Goal: Check status: Check status

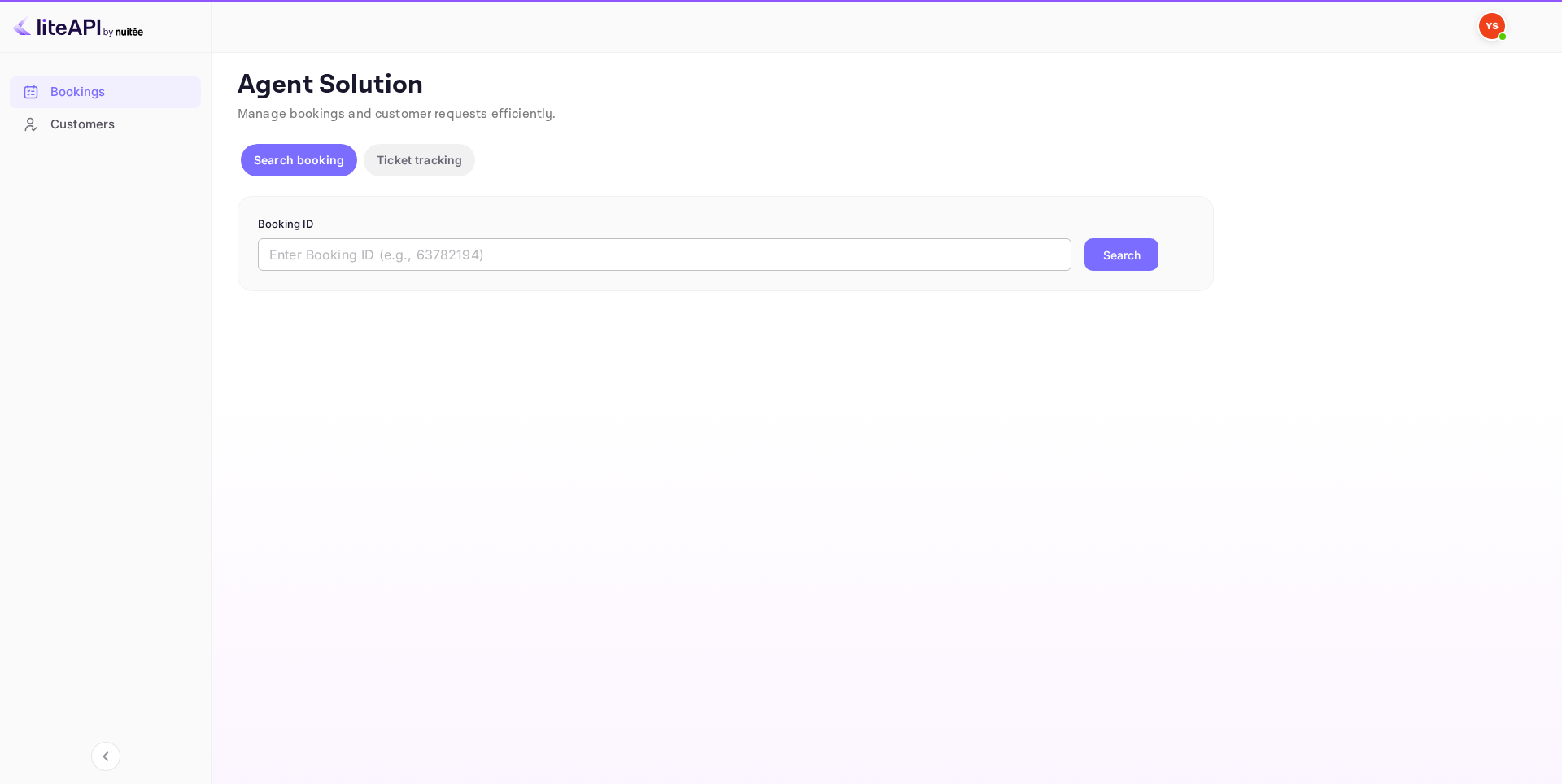
click at [419, 258] on input "text" at bounding box center [664, 255] width 813 height 33
paste input "8712560"
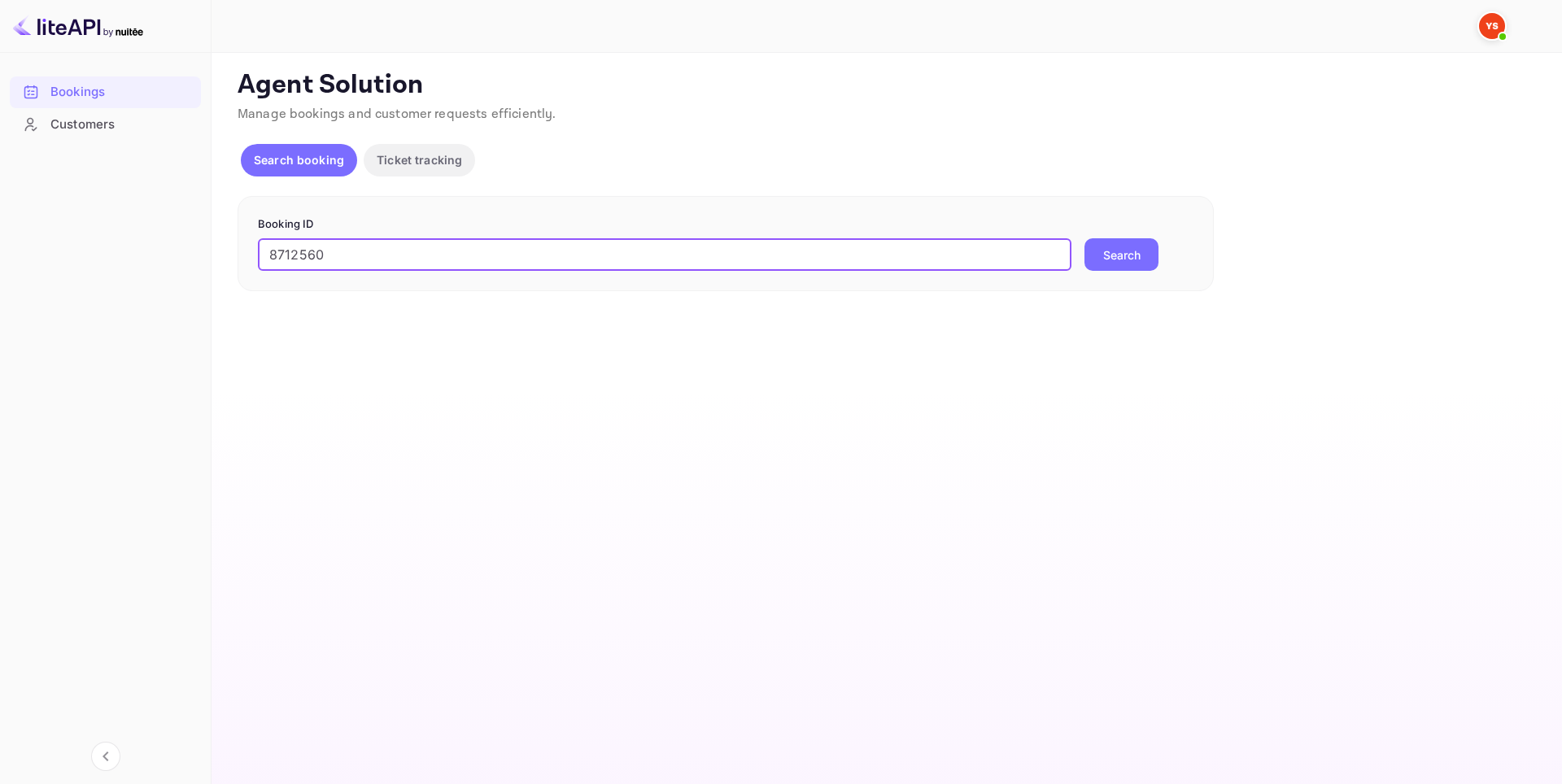
type input "8712560"
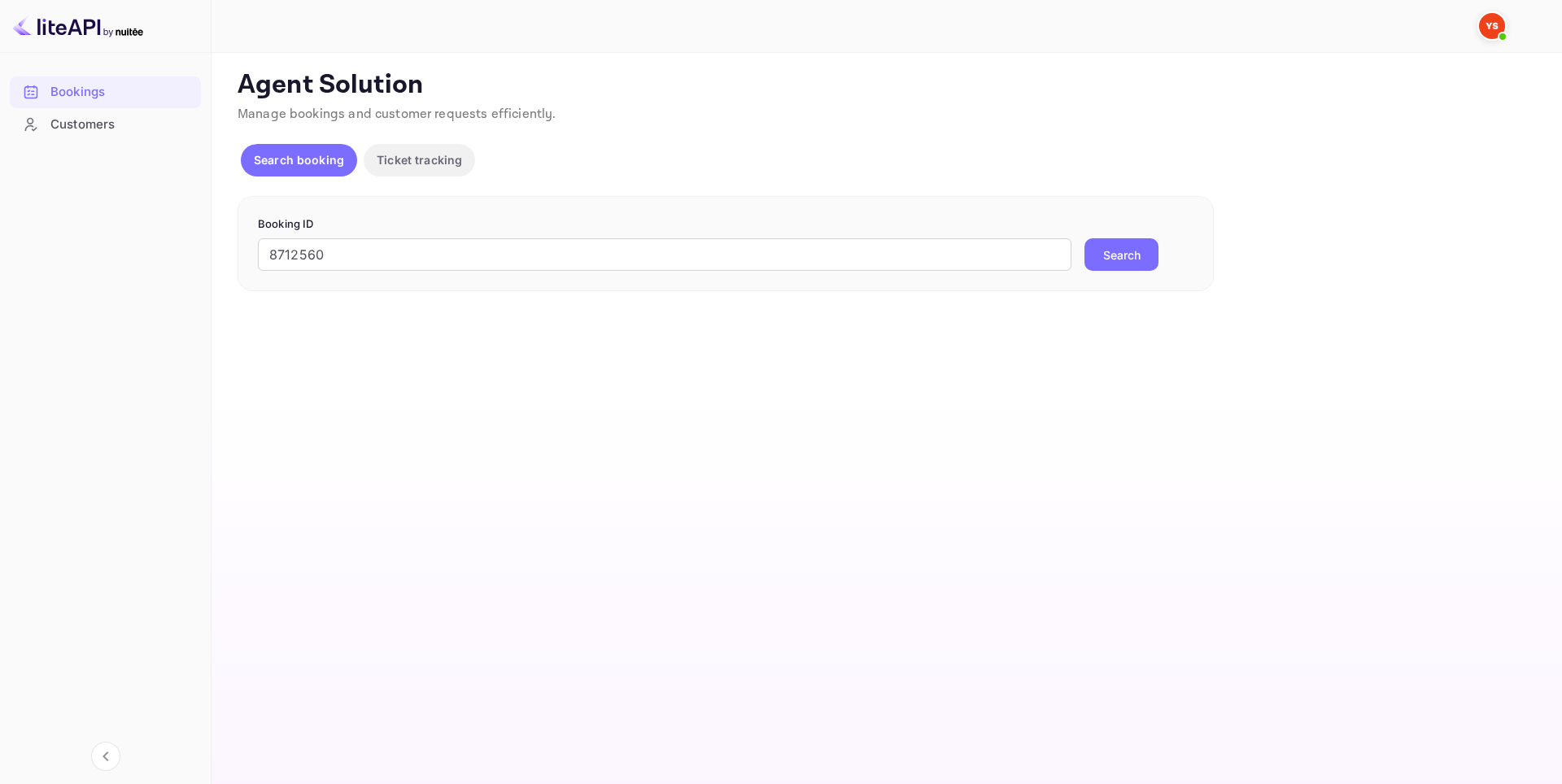
click at [1111, 254] on button "Search" at bounding box center [1121, 255] width 74 height 33
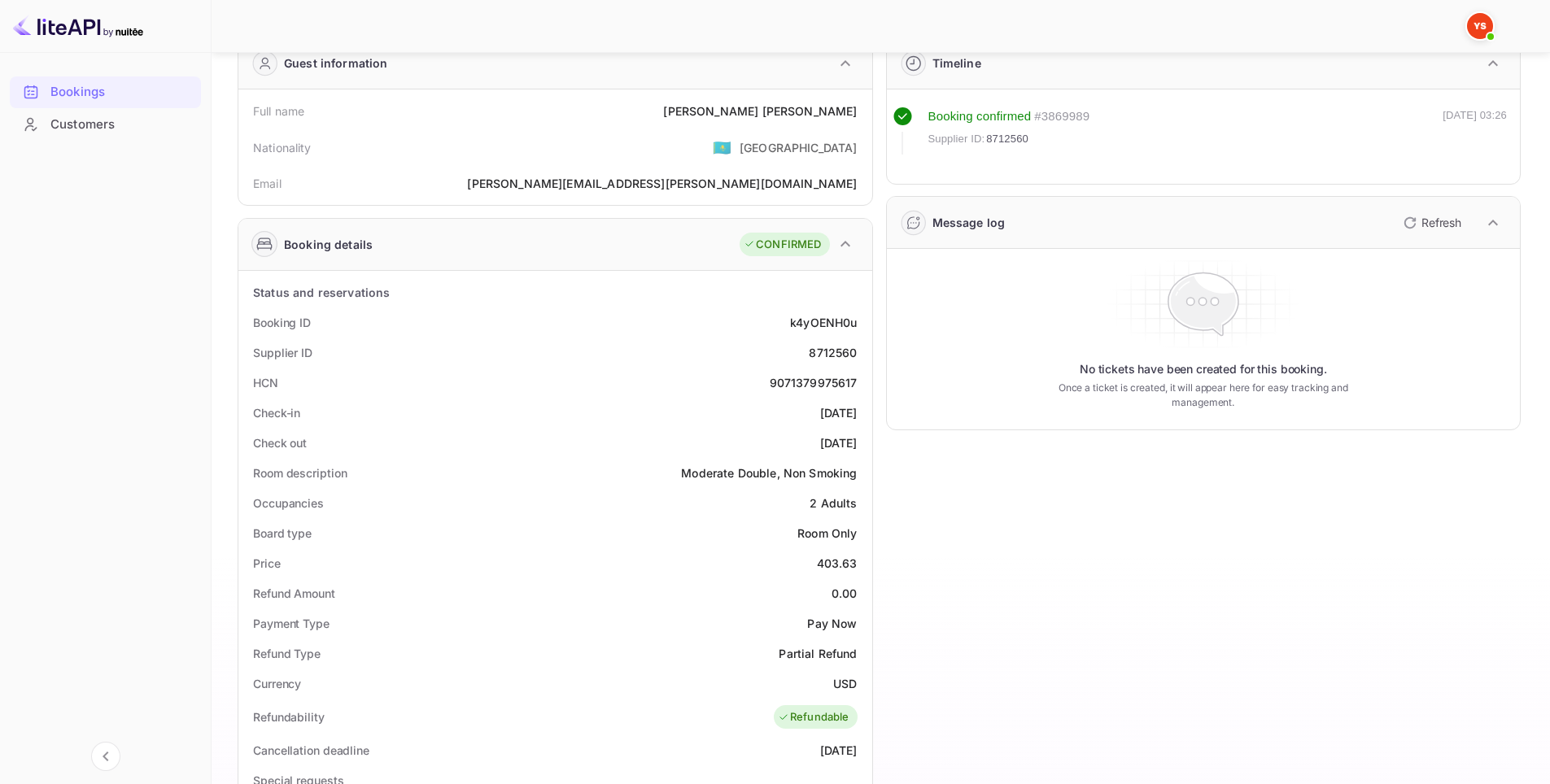
scroll to position [526, 0]
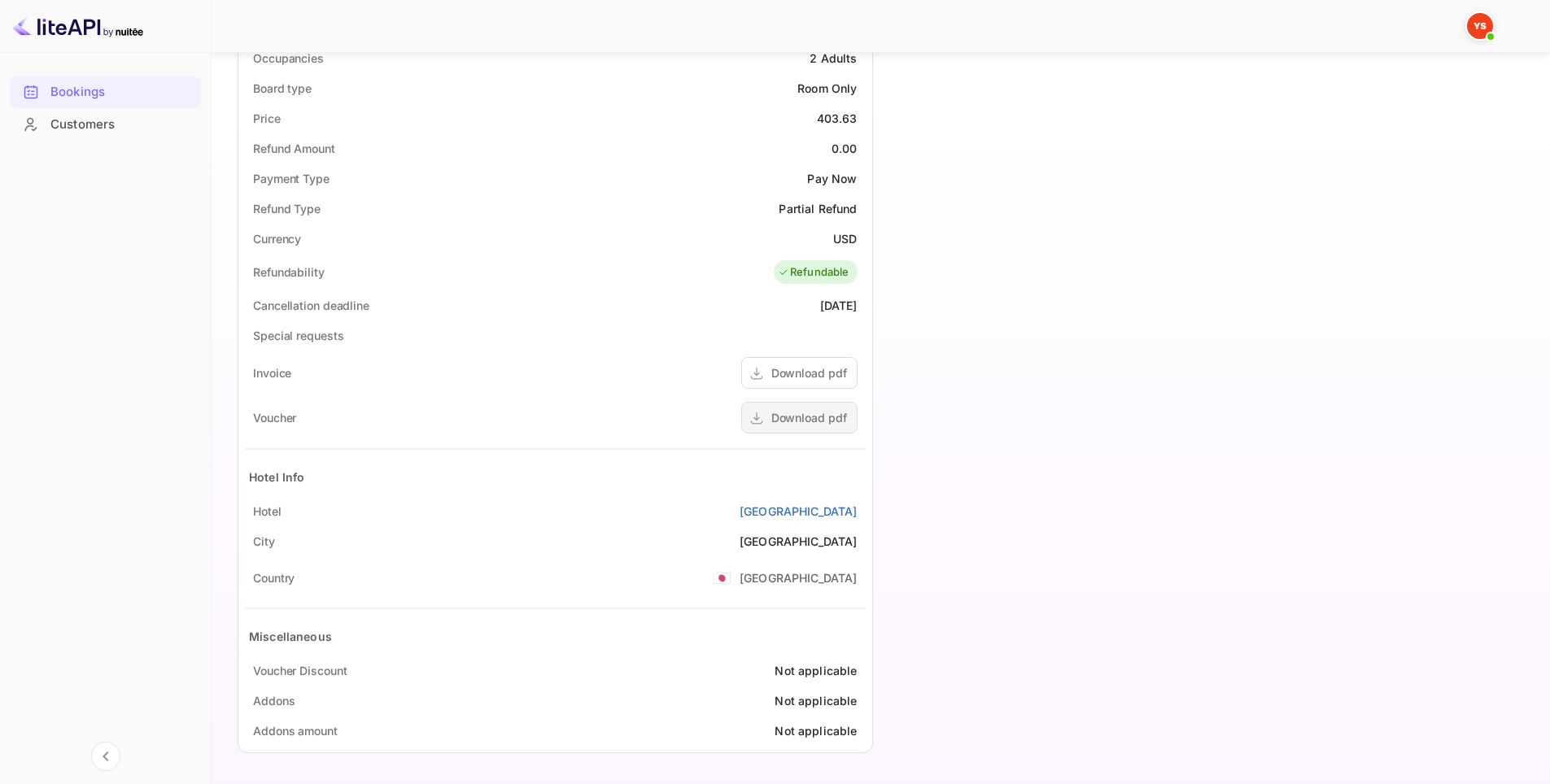
click at [807, 410] on div "Download pdf" at bounding box center [809, 417] width 76 height 17
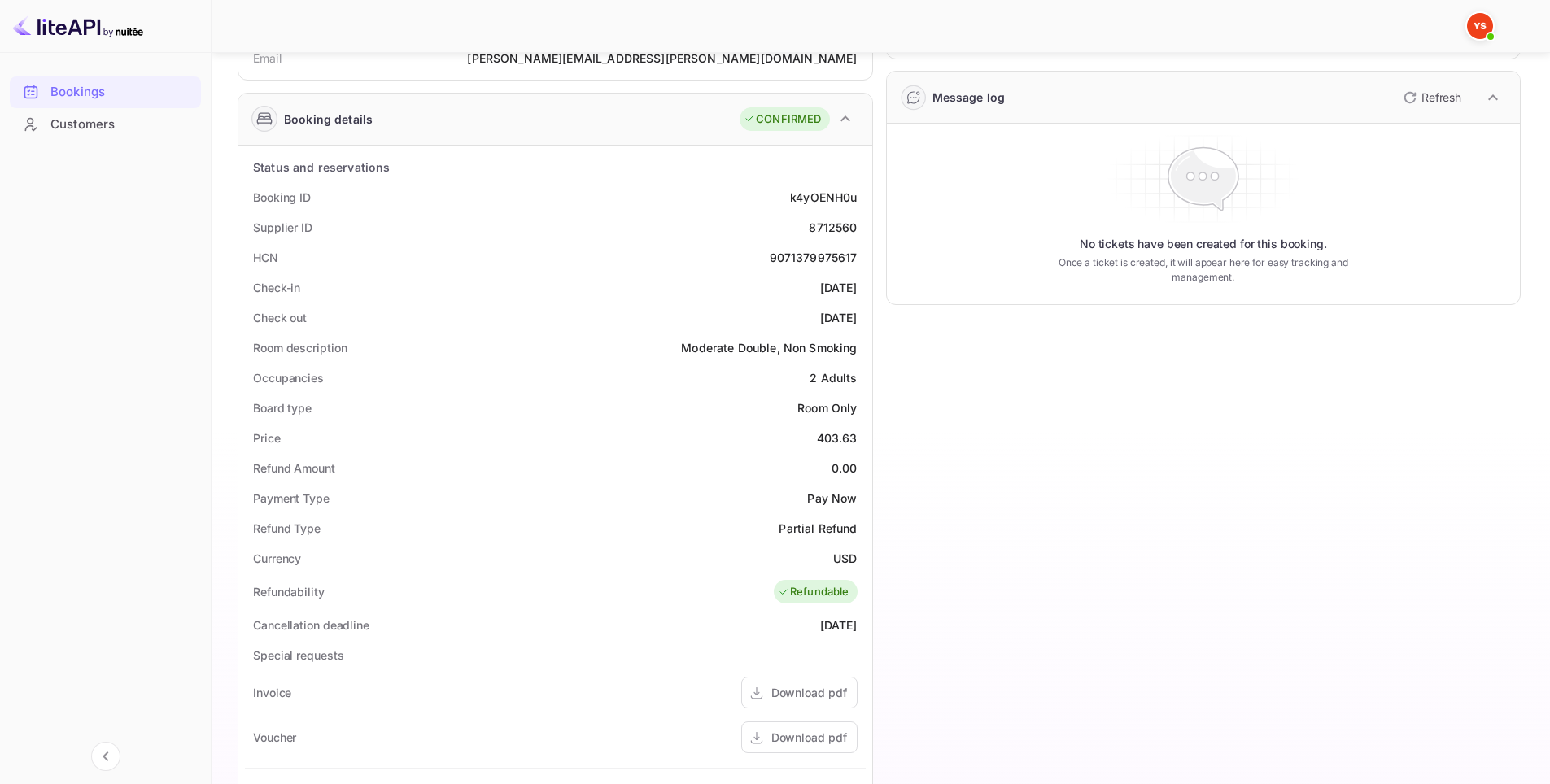
scroll to position [201, 0]
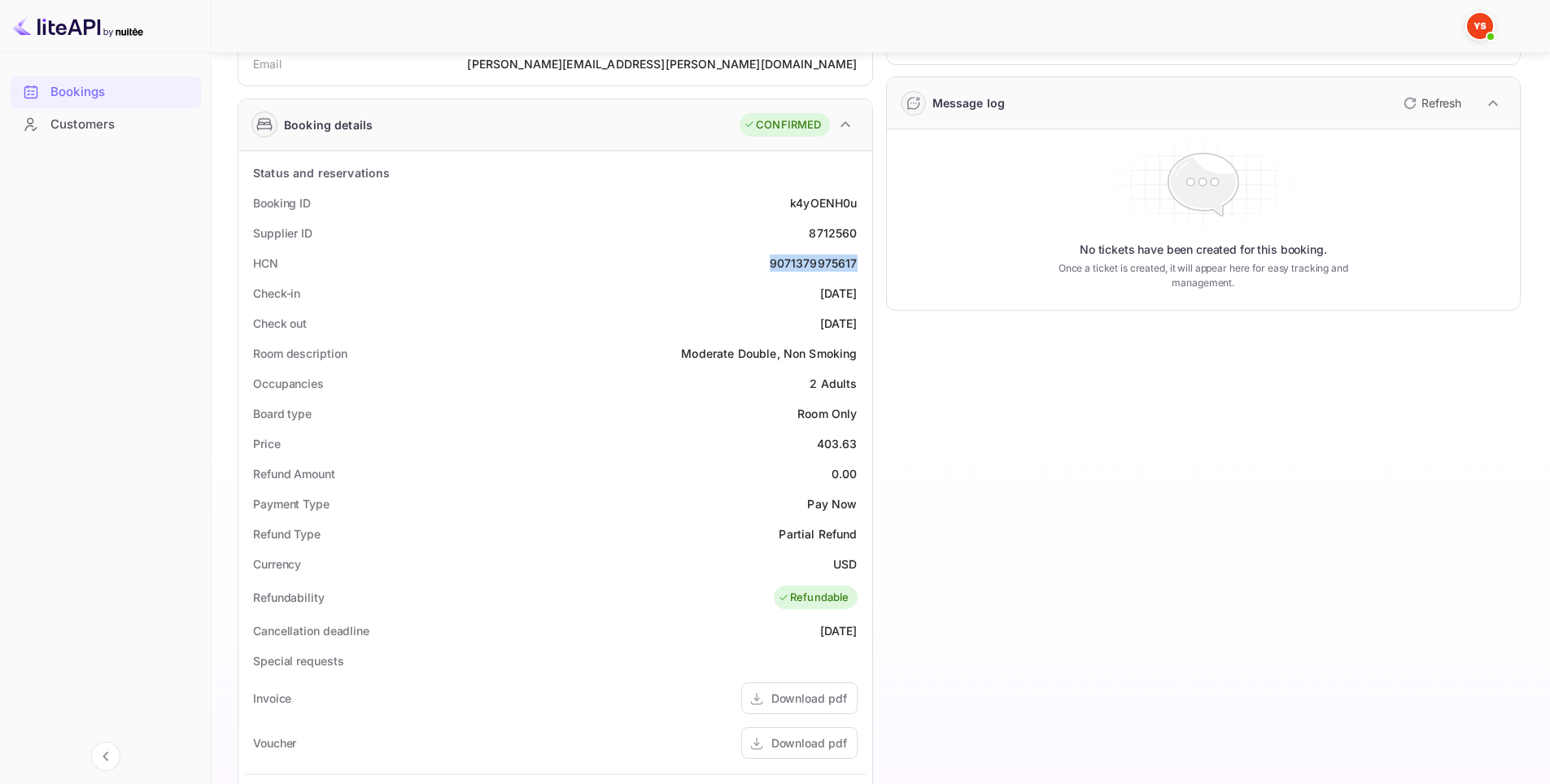
drag, startPoint x: 760, startPoint y: 260, endPoint x: 856, endPoint y: 263, distance: 96.0
click at [856, 263] on div "HCN 9071379975617" at bounding box center [555, 263] width 621 height 30
copy div "9071379975617"
click at [1152, 468] on div "Timeline Booking confirmed # 3869989 Supplier ID: 8712560 05 Aug 2025 03:26 Mes…" at bounding box center [1197, 496] width 649 height 1186
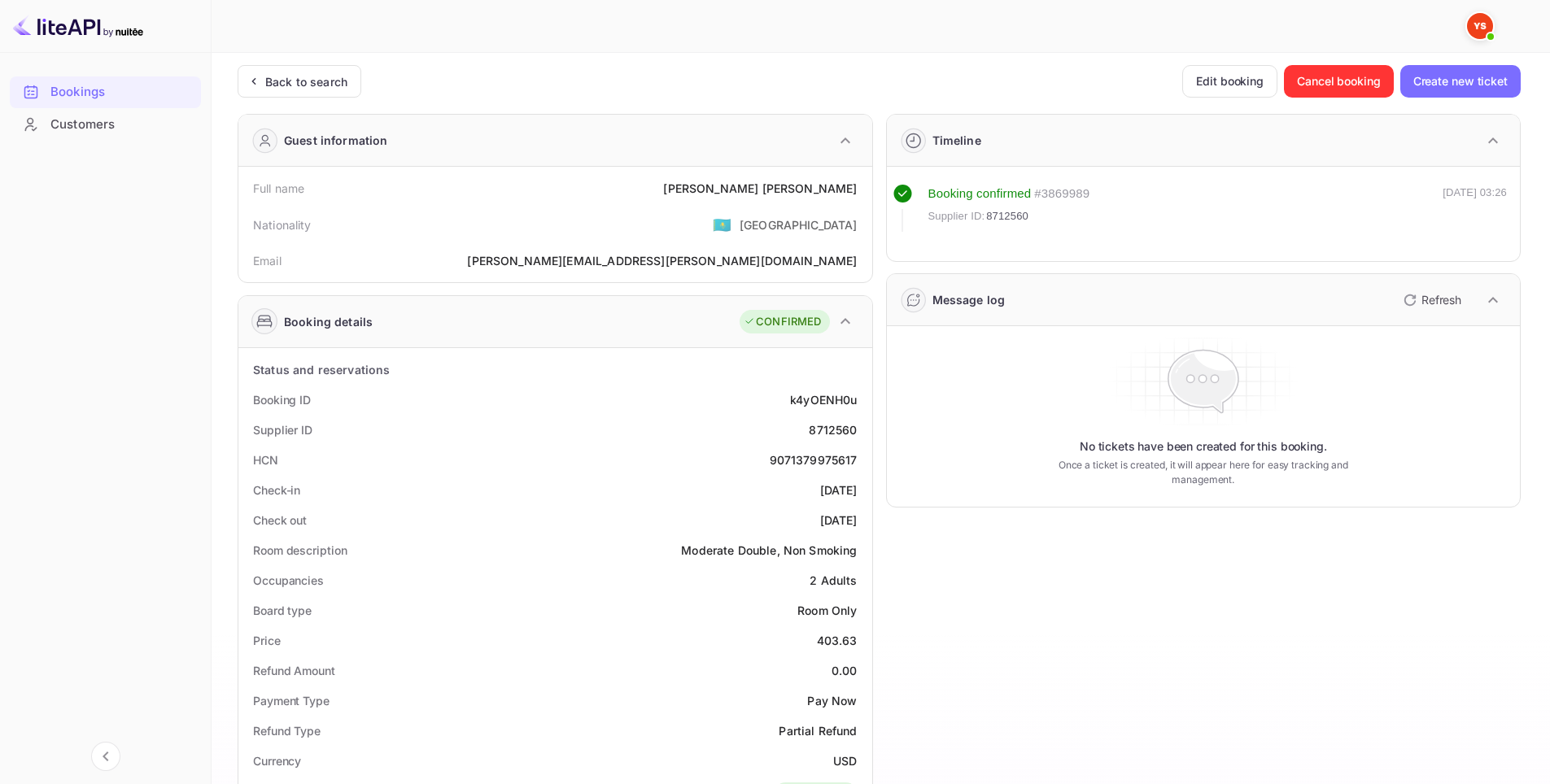
scroll to position [0, 0]
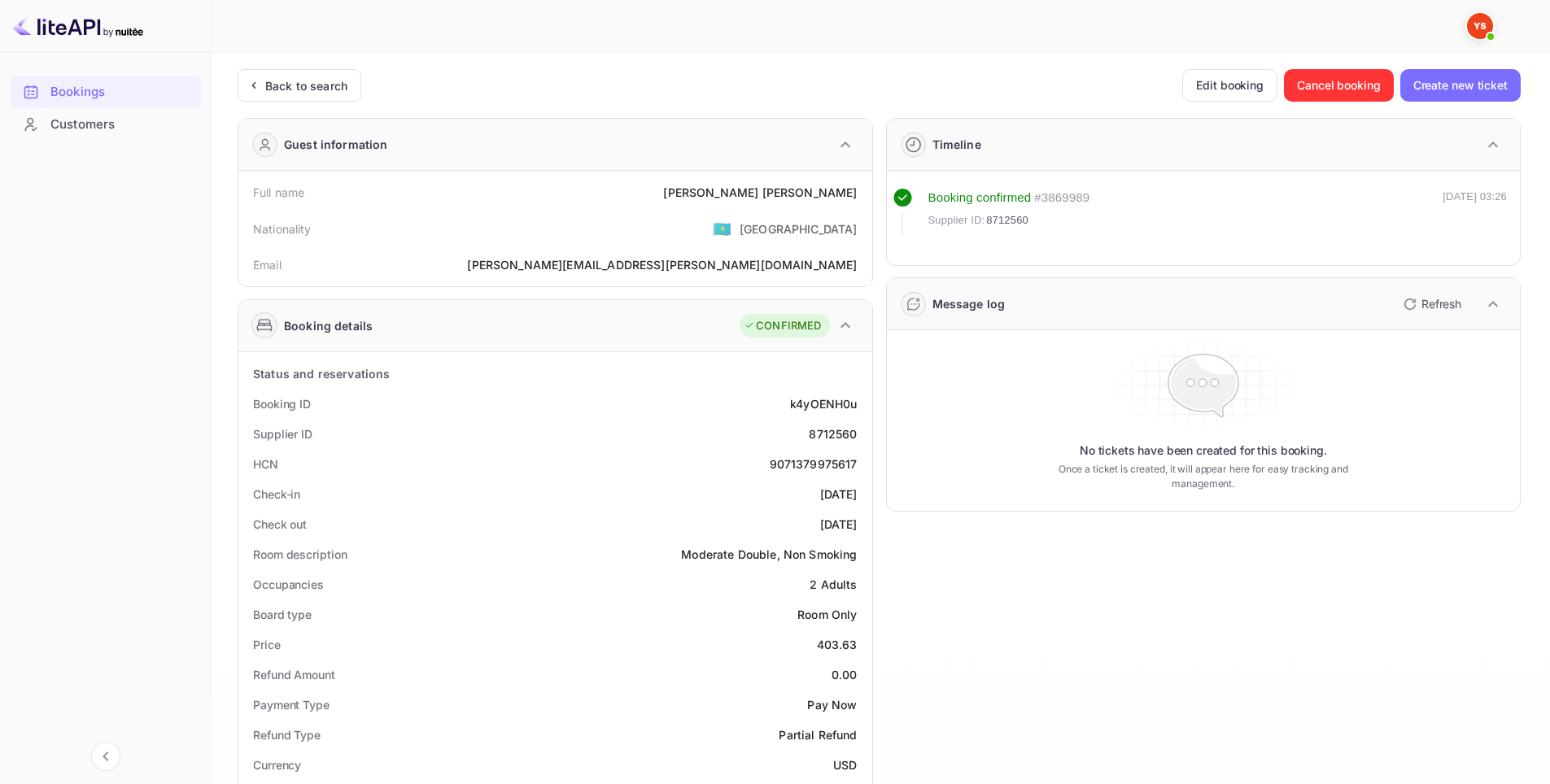
click at [79, 27] on img at bounding box center [78, 26] width 130 height 26
click at [295, 87] on div "Back to search" at bounding box center [307, 85] width 82 height 17
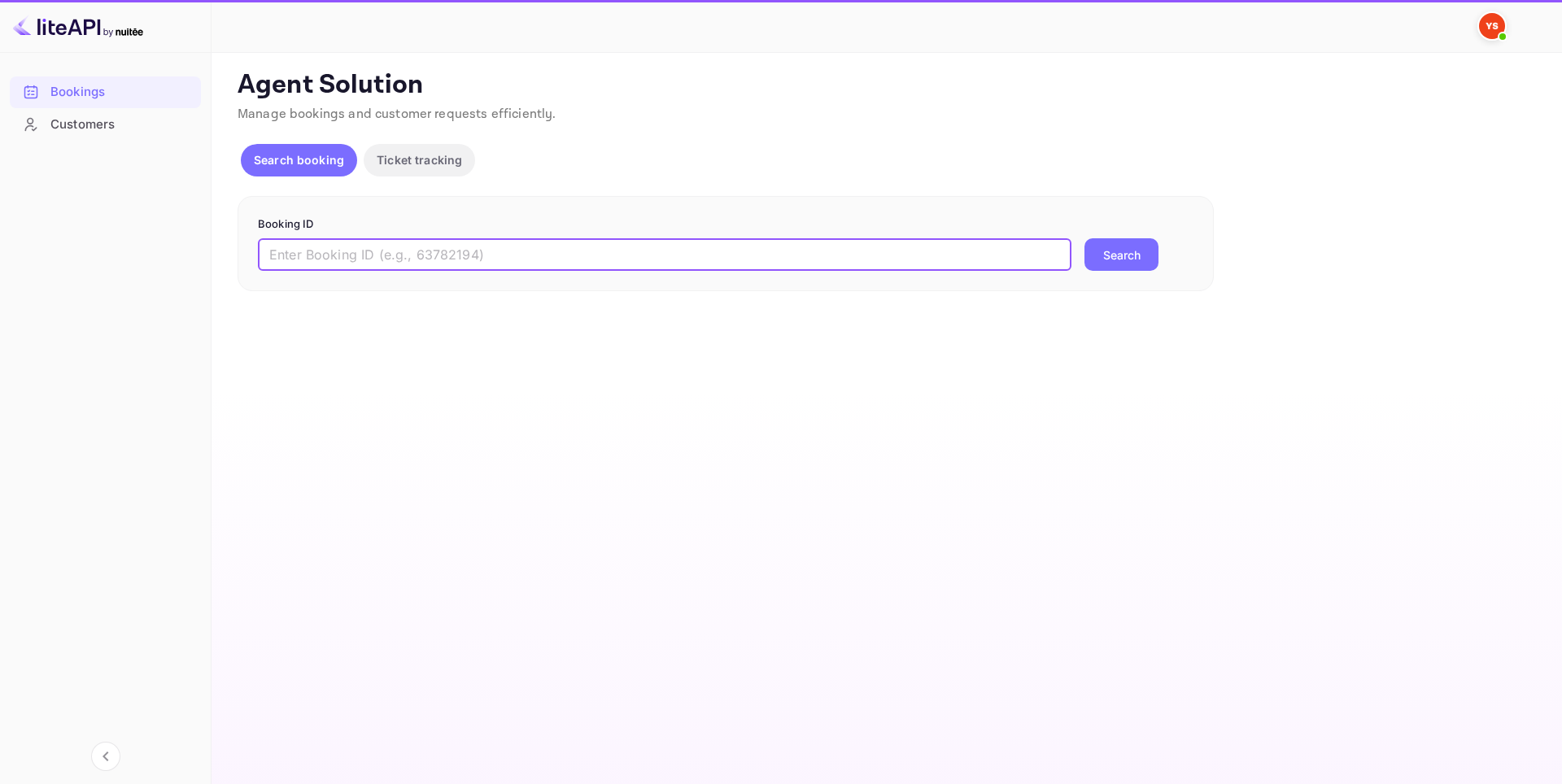
click at [396, 257] on input "text" at bounding box center [664, 255] width 813 height 33
paste input "9657088"
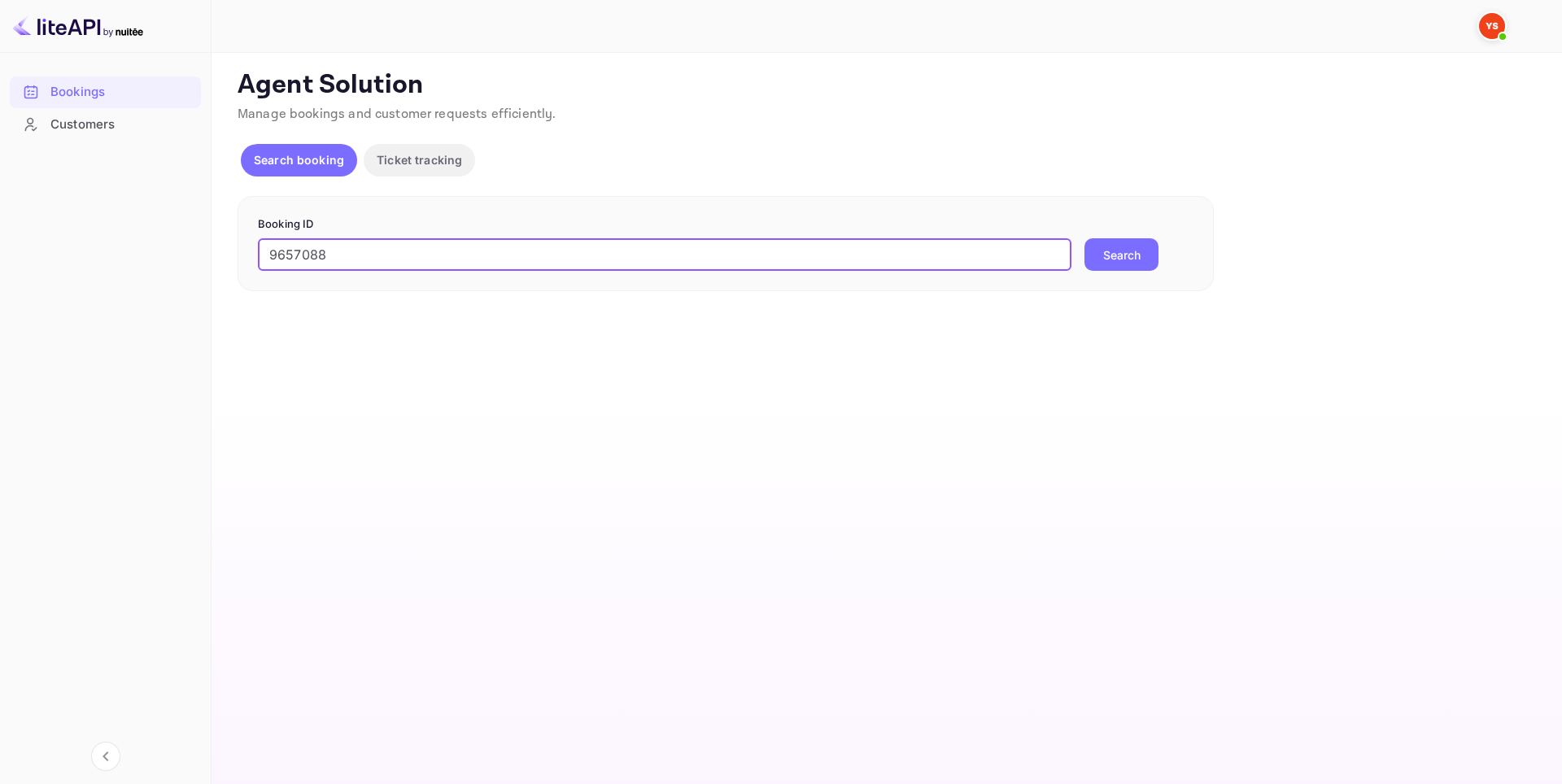
type input "9657088"
click at [1134, 251] on button "Search" at bounding box center [1121, 255] width 74 height 33
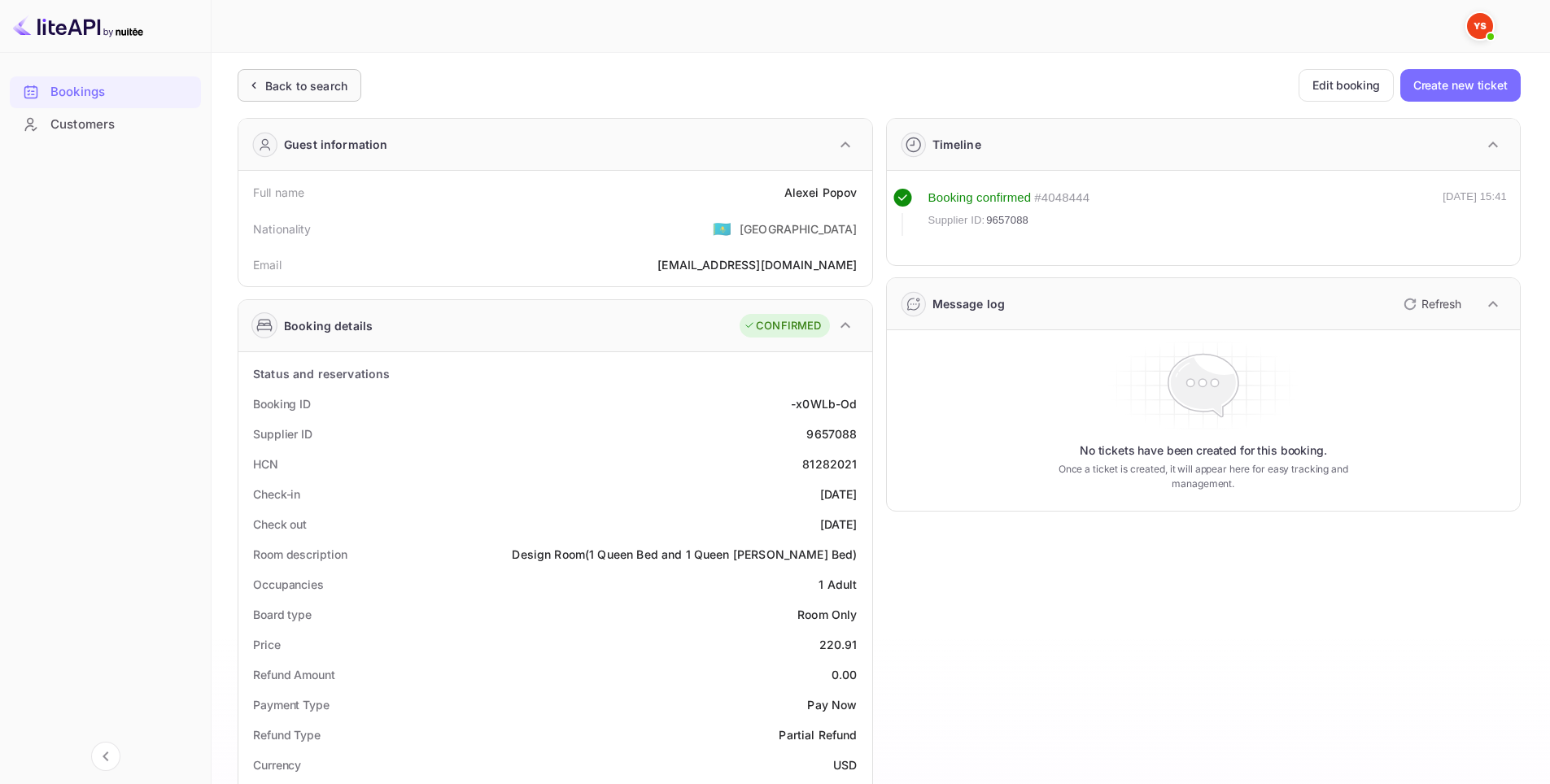
click at [322, 71] on div "Back to search" at bounding box center [299, 85] width 123 height 33
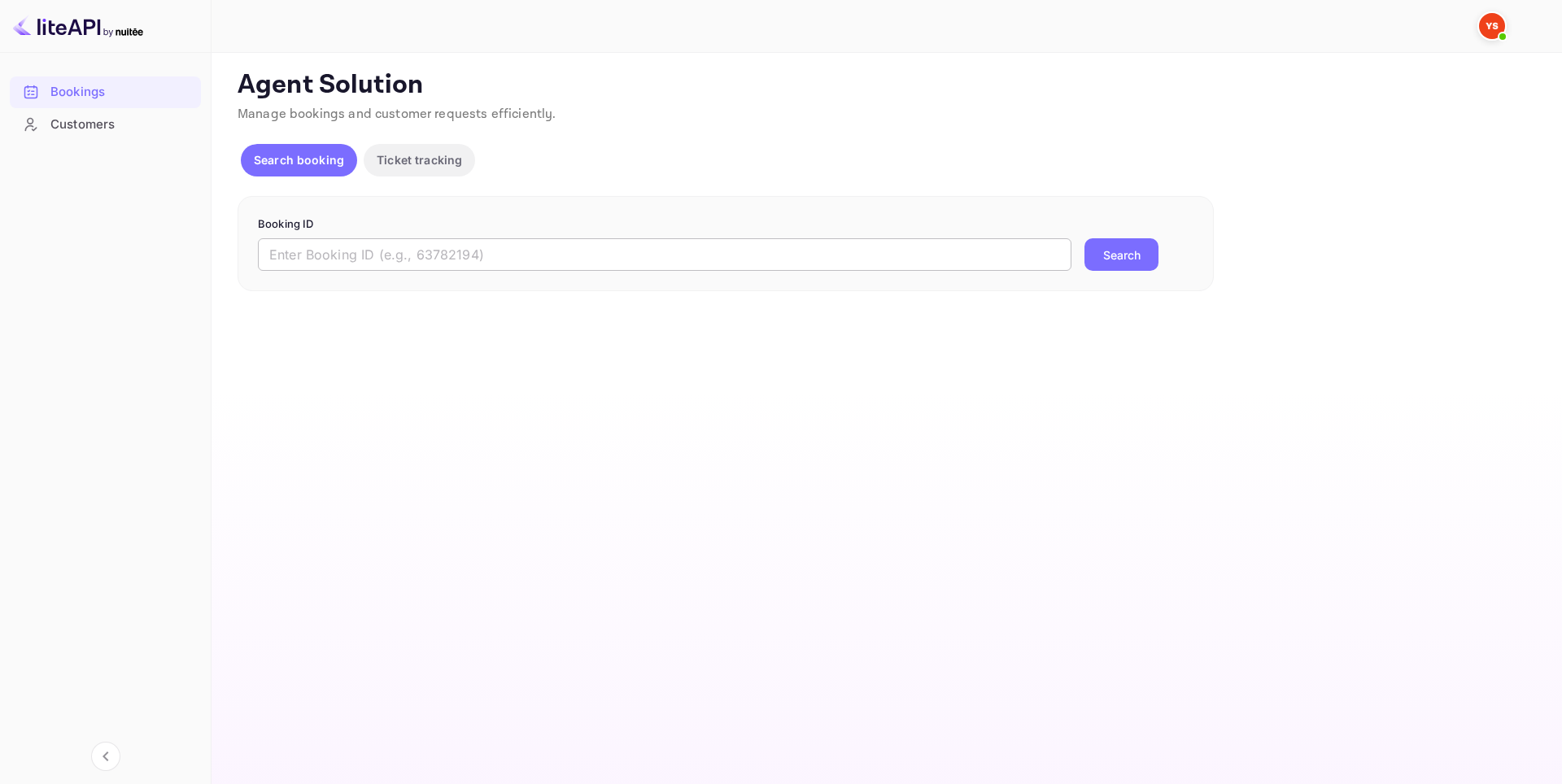
drag, startPoint x: 572, startPoint y: 255, endPoint x: 617, endPoint y: 262, distance: 45.5
click at [572, 255] on input "text" at bounding box center [664, 255] width 813 height 33
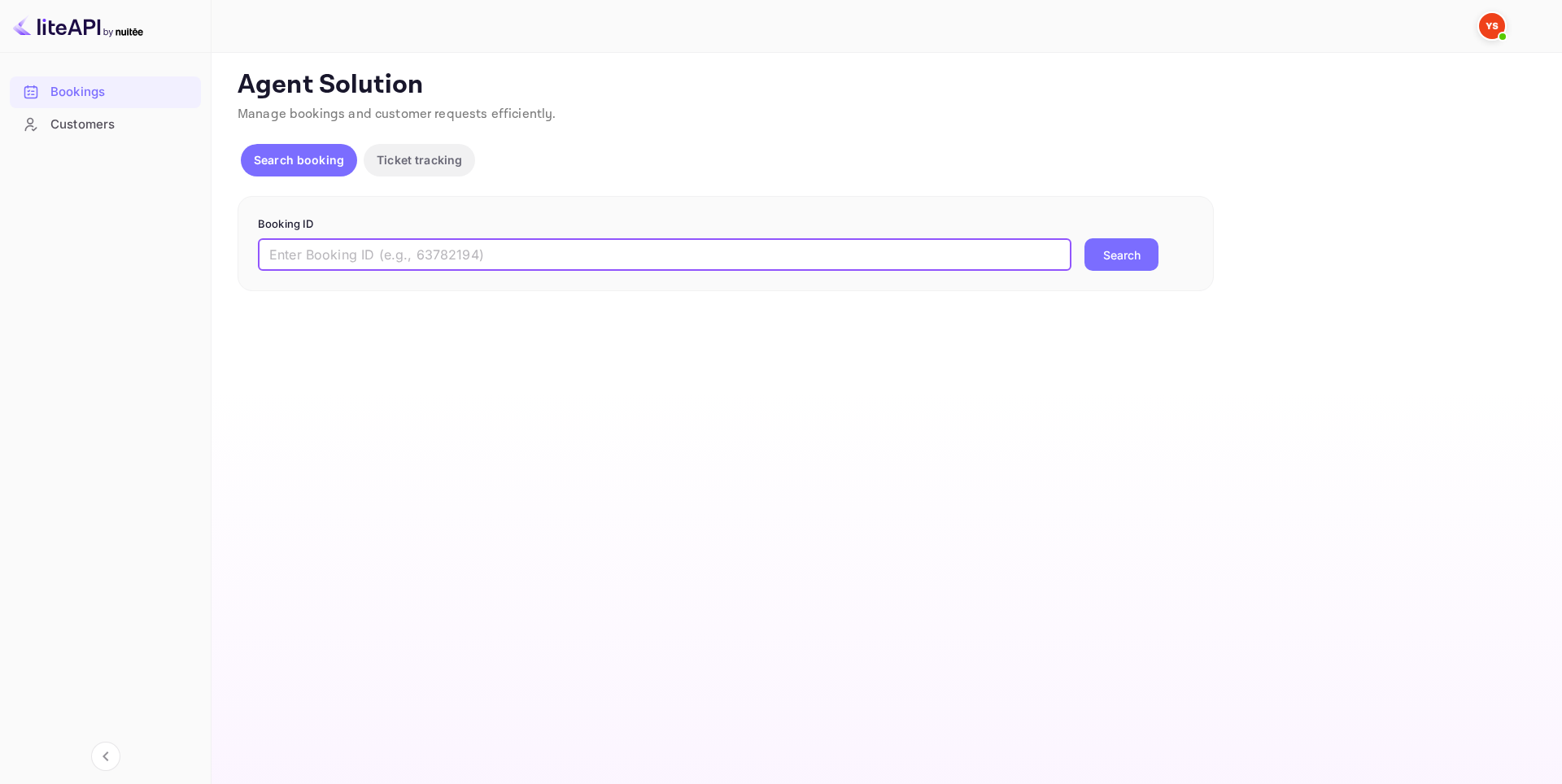
paste input "9657088"
type input "9657088"
click at [1133, 256] on button "Search" at bounding box center [1121, 255] width 74 height 33
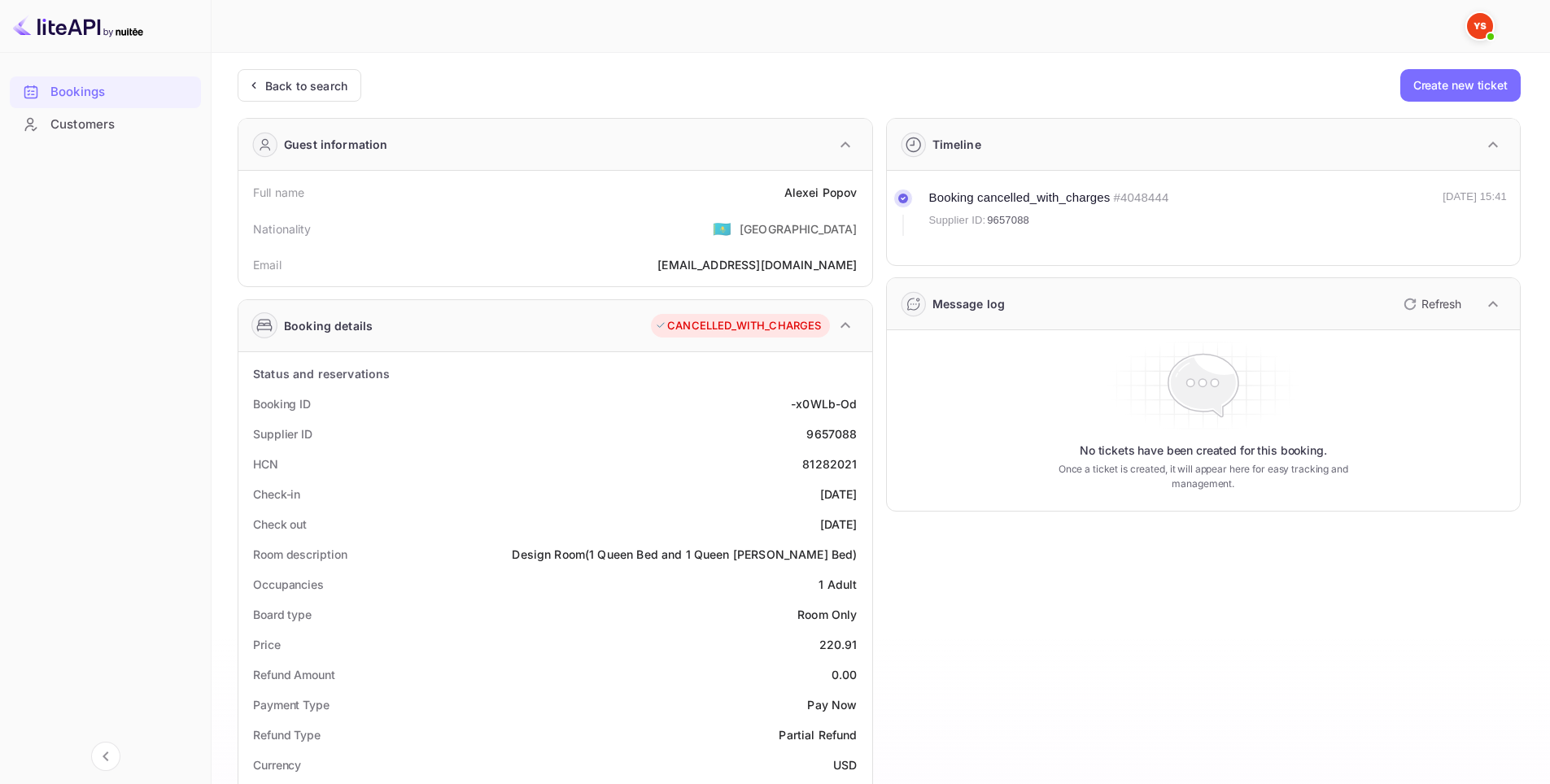
click at [761, 470] on div "HCN 81282021" at bounding box center [555, 463] width 621 height 30
click at [741, 483] on div "Check-in [DATE]" at bounding box center [555, 494] width 621 height 30
drag, startPoint x: 835, startPoint y: 432, endPoint x: 863, endPoint y: 428, distance: 28.3
click at [863, 428] on div "Supplier ID 9657088" at bounding box center [555, 434] width 621 height 30
copy div "9657088"
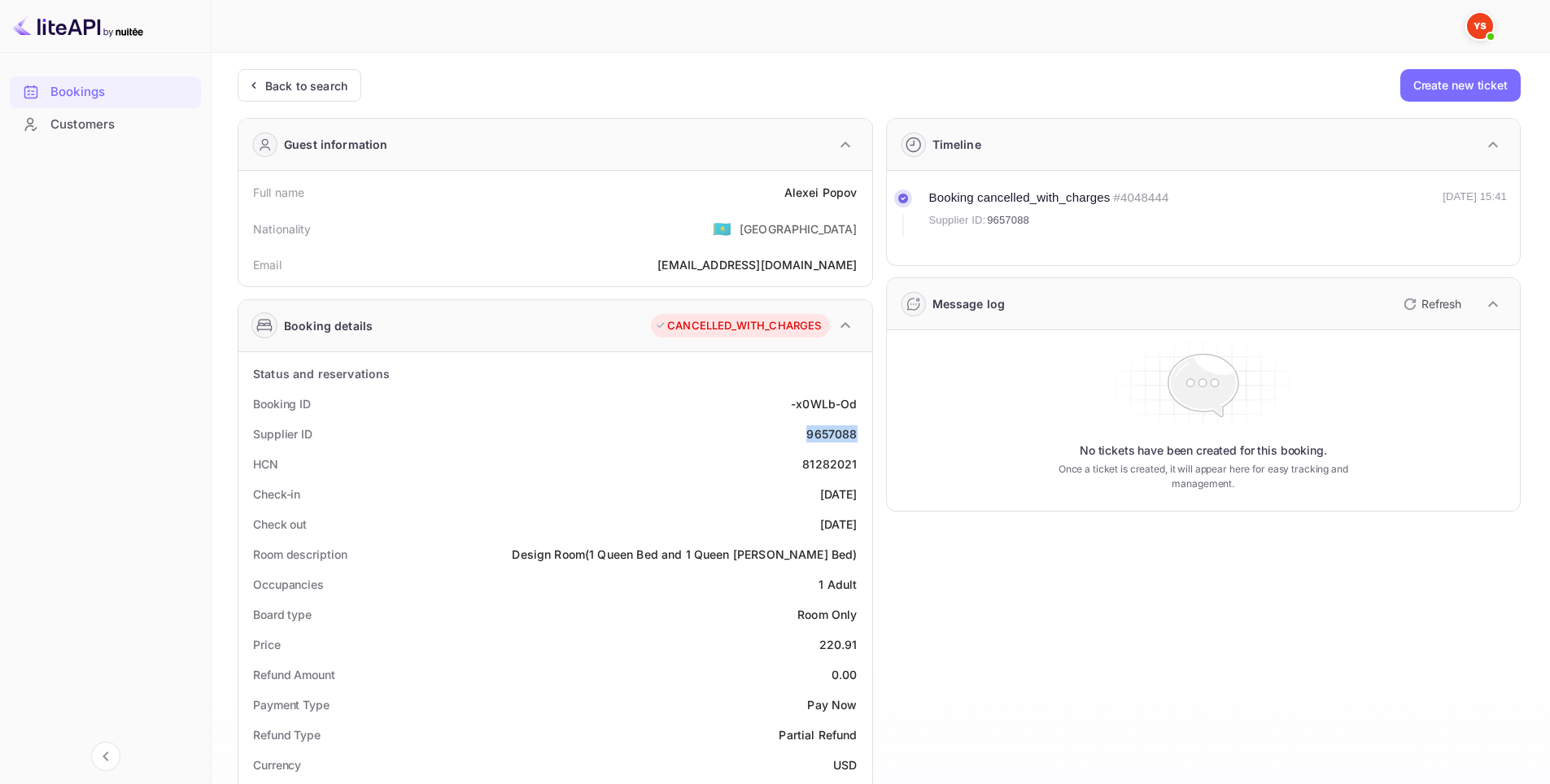
click at [755, 424] on div "Supplier ID 9657088" at bounding box center [555, 434] width 621 height 30
drag, startPoint x: 784, startPoint y: 403, endPoint x: 857, endPoint y: 398, distance: 73.2
click at [857, 398] on div "Booking ID -x0WLb-Od" at bounding box center [555, 404] width 621 height 30
copy div "-x0WLb-Od"
drag, startPoint x: 784, startPoint y: 190, endPoint x: 862, endPoint y: 196, distance: 78.2
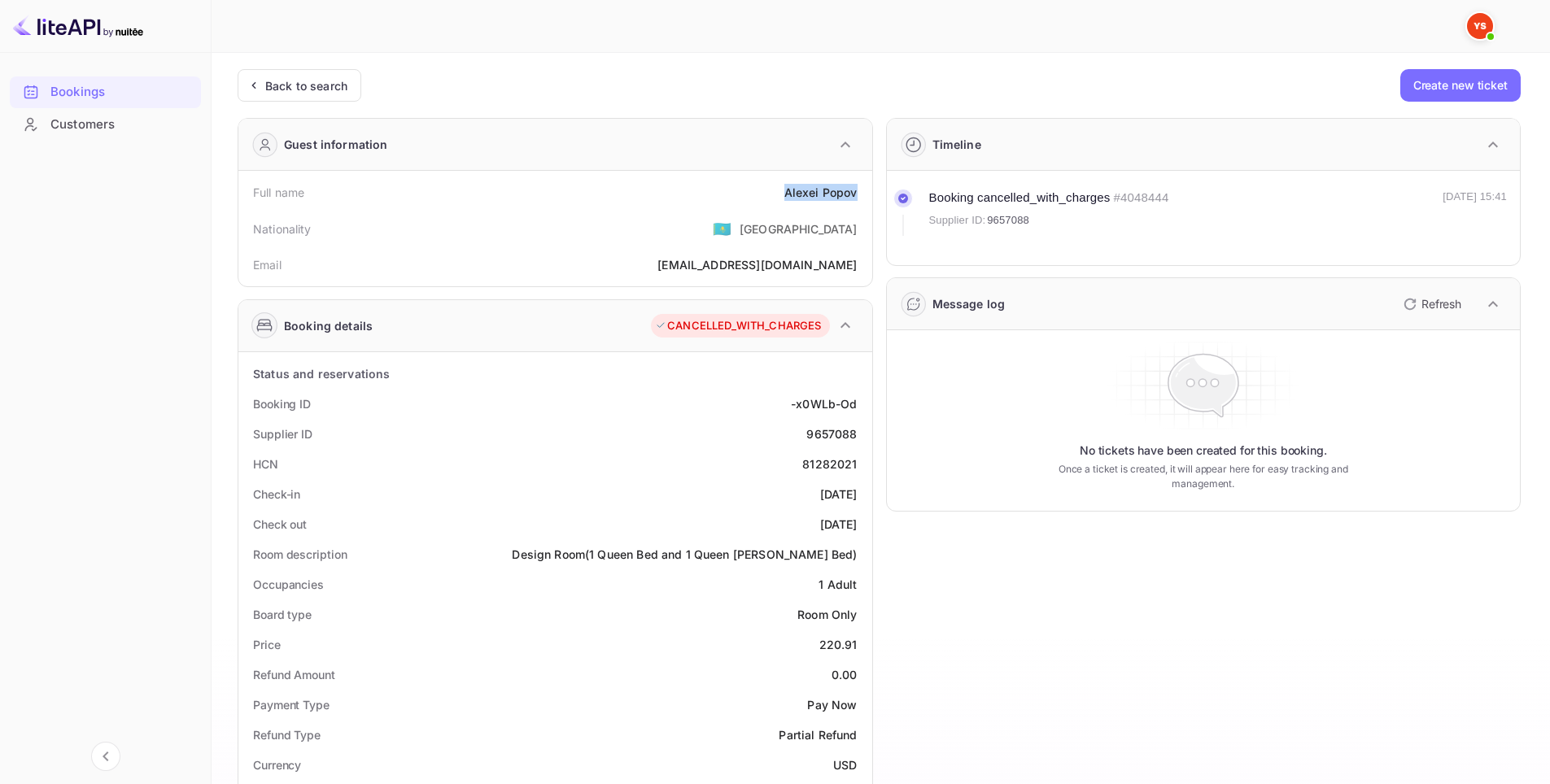
click at [862, 196] on div "Full name [PERSON_NAME]" at bounding box center [555, 192] width 621 height 30
copy div "[PERSON_NAME]"
drag, startPoint x: 789, startPoint y: 487, endPoint x: 866, endPoint y: 487, distance: 77.0
copy div "[DATE]"
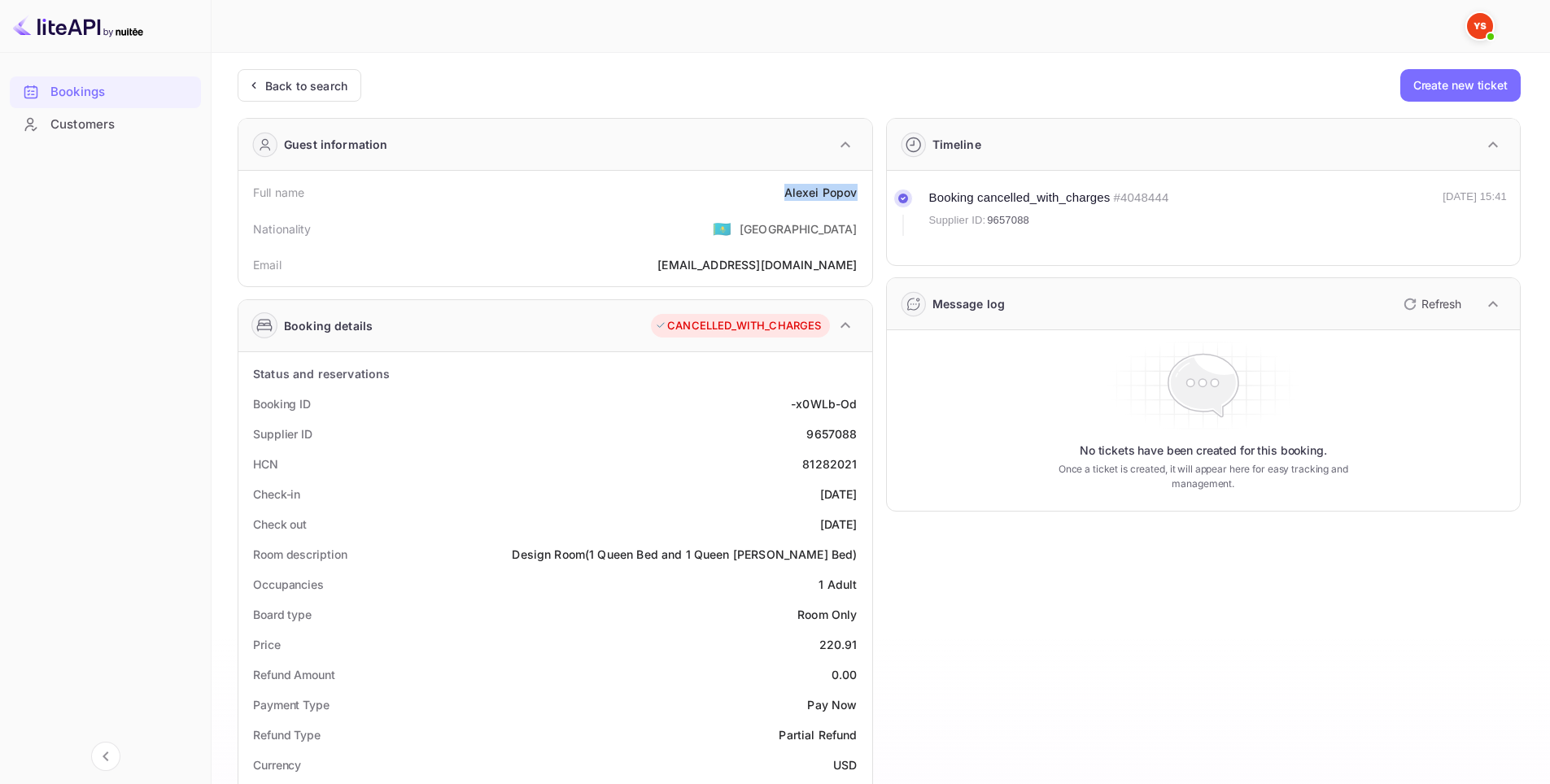
drag, startPoint x: 790, startPoint y: 520, endPoint x: 863, endPoint y: 519, distance: 73.0
click at [863, 519] on div "Check out [DATE]" at bounding box center [555, 523] width 621 height 30
copy div "[DATE]"
